Goal: Information Seeking & Learning: Learn about a topic

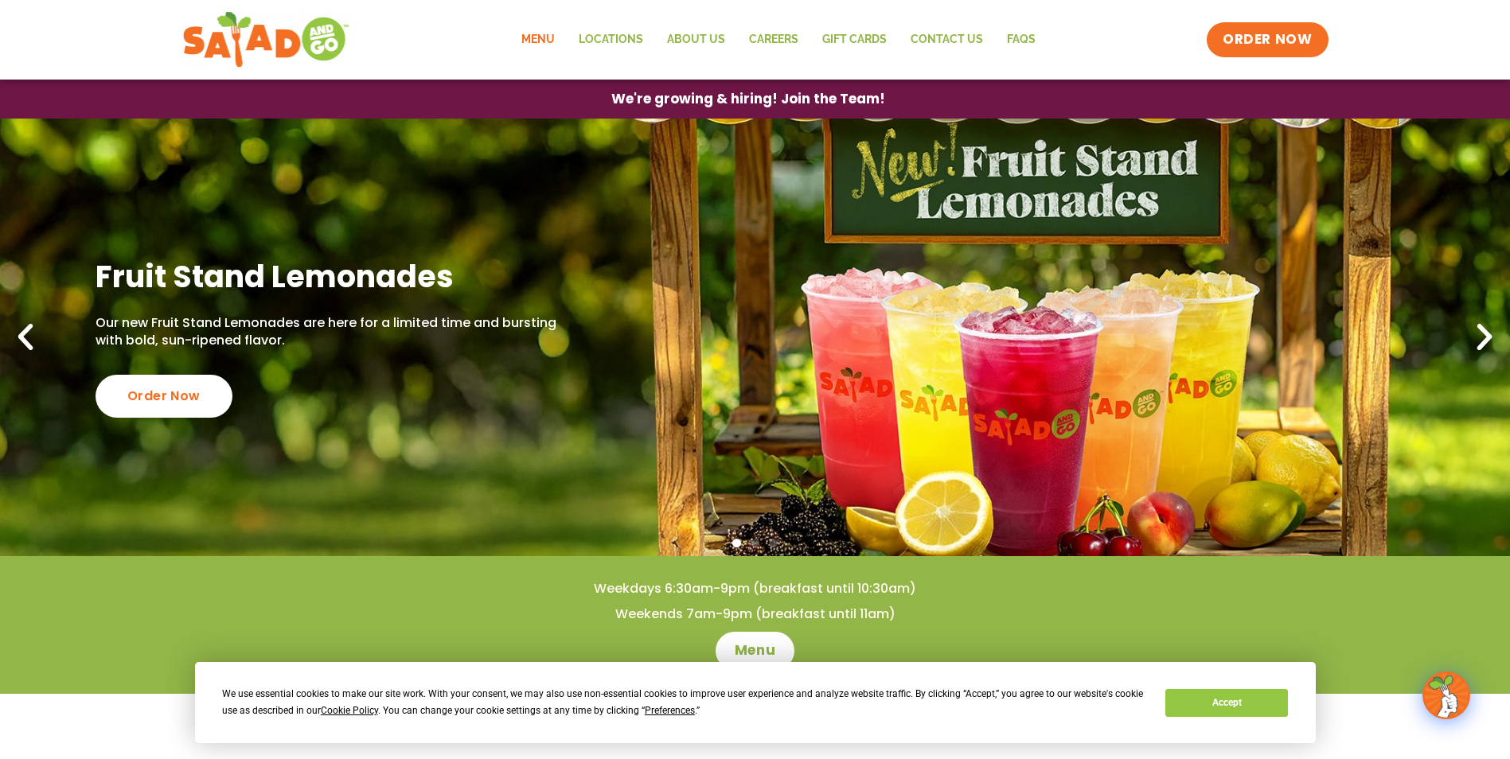
click at [549, 30] on link "Menu" at bounding box center [537, 39] width 57 height 37
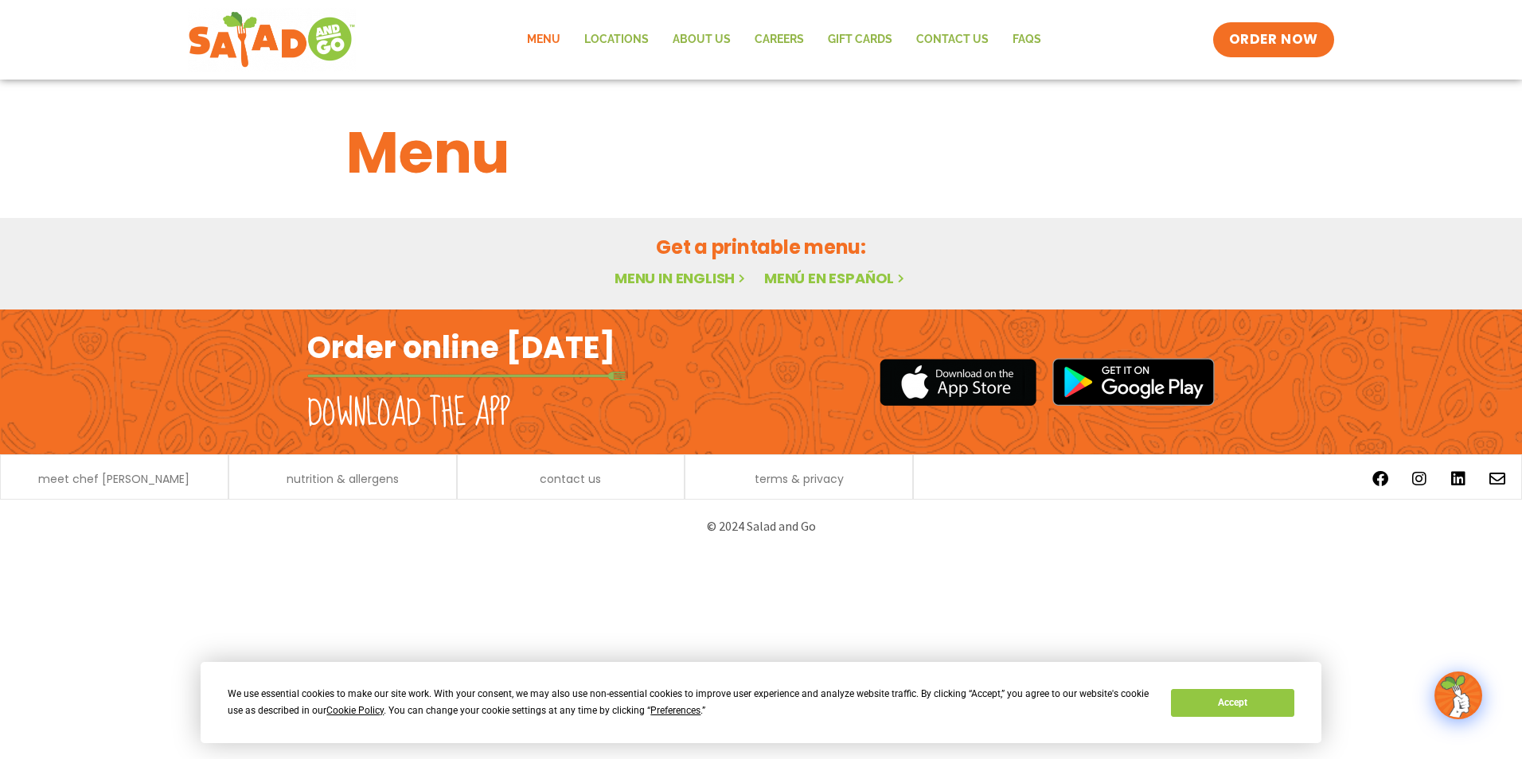
click at [677, 271] on link "Menu in English" at bounding box center [681, 278] width 134 height 20
click at [1207, 681] on div "We use essential cookies to make our site work. With your consent, we may also …" at bounding box center [761, 702] width 1121 height 81
drag, startPoint x: 1172, startPoint y: 577, endPoint x: 1161, endPoint y: 571, distance: 12.8
click at [1165, 553] on html "We use essential cookies to make our site work. With your consent, we may also …" at bounding box center [761, 276] width 1522 height 553
click at [661, 270] on link "Menu in English" at bounding box center [681, 278] width 134 height 20
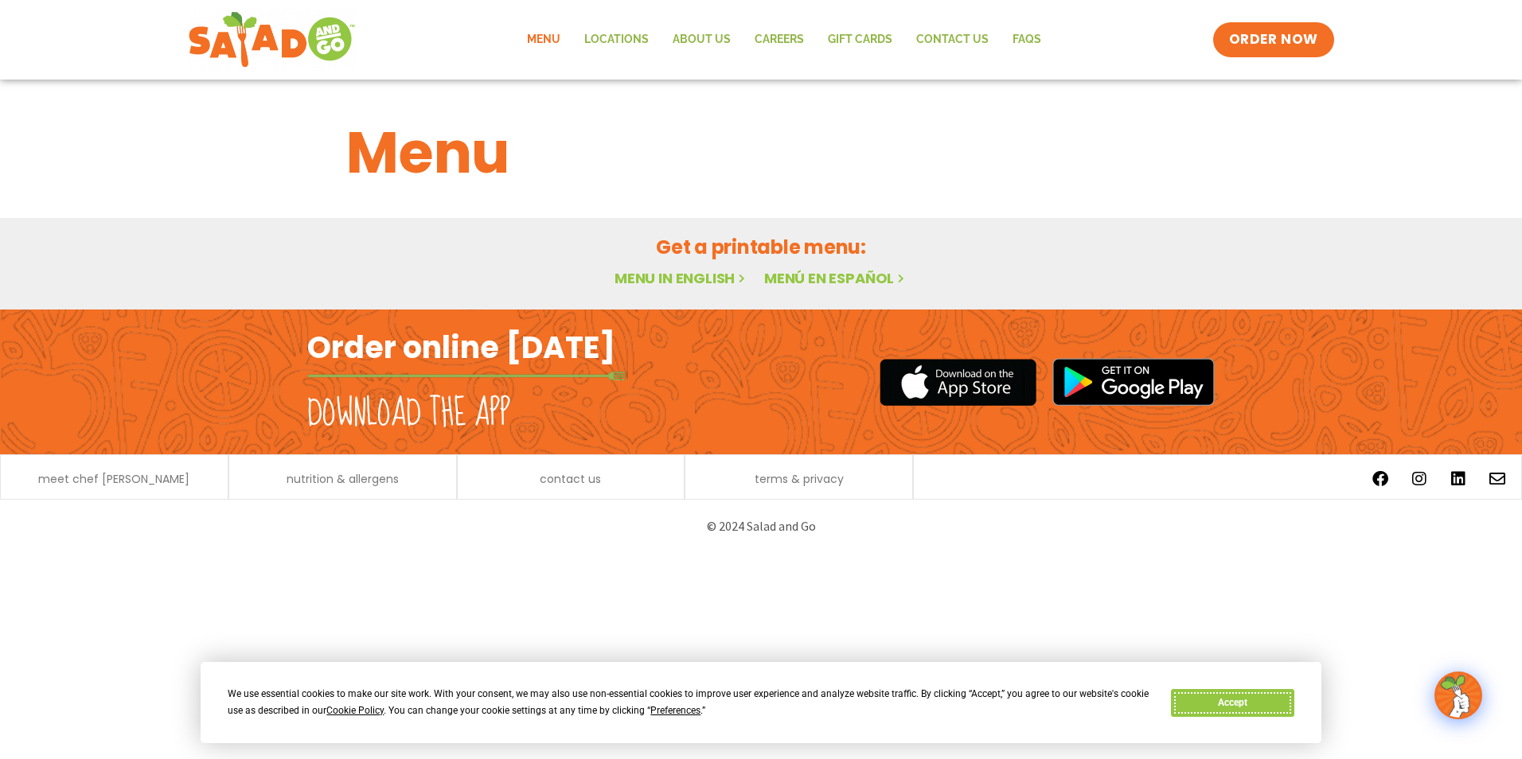
click at [1189, 696] on button "Accept" at bounding box center [1232, 703] width 123 height 28
